Goal: Task Accomplishment & Management: Manage account settings

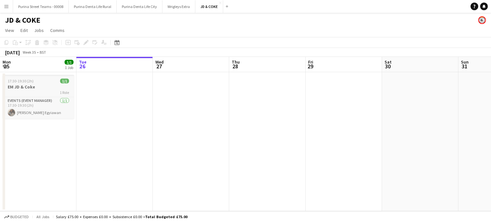
click at [24, 93] on div "1 Role" at bounding box center [39, 92] width 72 height 5
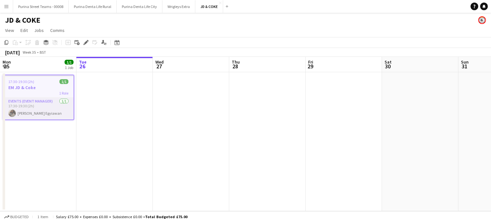
click at [29, 110] on app-card-role "Events (Event Manager) [DATE] 17:30-19:30 (2h) [PERSON_NAME]" at bounding box center [38, 109] width 70 height 22
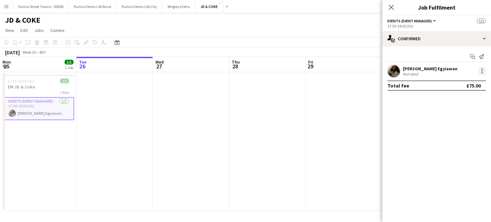
click at [481, 70] on div at bounding box center [482, 71] width 8 height 8
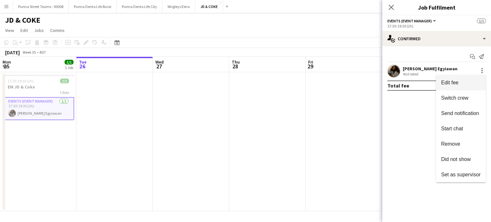
click at [470, 82] on span "Edit fee" at bounding box center [461, 83] width 40 height 6
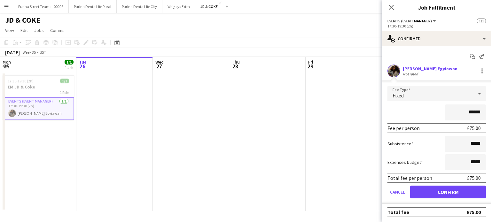
drag, startPoint x: 474, startPoint y: 111, endPoint x: 470, endPoint y: 111, distance: 4.2
click at [470, 111] on input "******" at bounding box center [465, 113] width 41 height 16
type input "******"
click at [469, 193] on button "Confirm" at bounding box center [448, 192] width 76 height 13
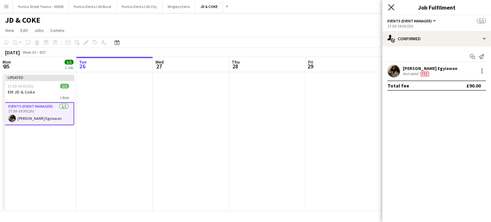
click at [393, 7] on icon "Close pop-in" at bounding box center [391, 7] width 6 height 6
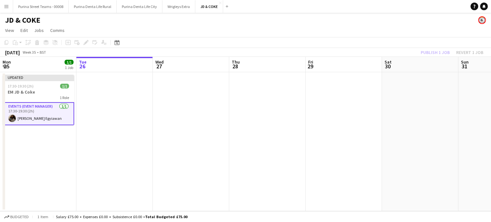
drag, startPoint x: 432, startPoint y: 82, endPoint x: 430, endPoint y: 58, distance: 24.4
click at [433, 82] on app-date-cell at bounding box center [420, 141] width 76 height 139
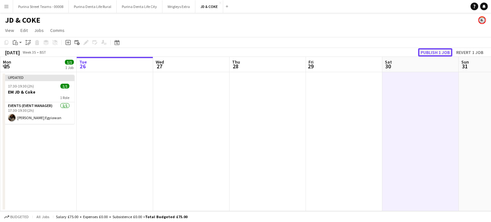
click at [432, 52] on button "Publish 1 job" at bounding box center [435, 52] width 34 height 8
